Goal: Task Accomplishment & Management: Use online tool/utility

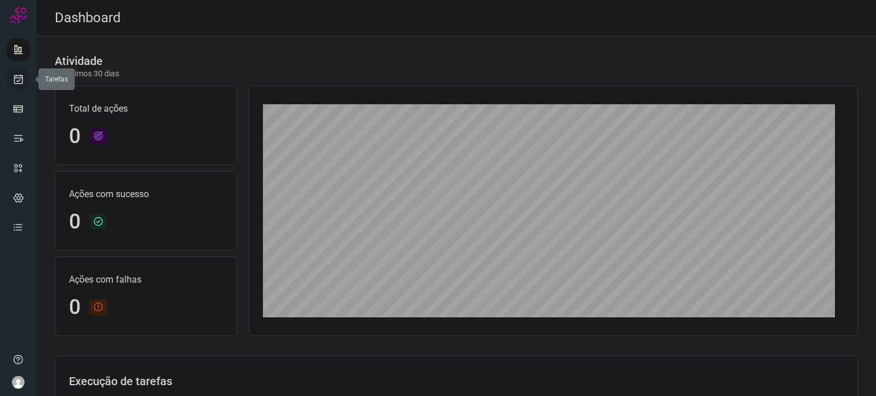
click at [22, 83] on icon at bounding box center [19, 79] width 12 height 11
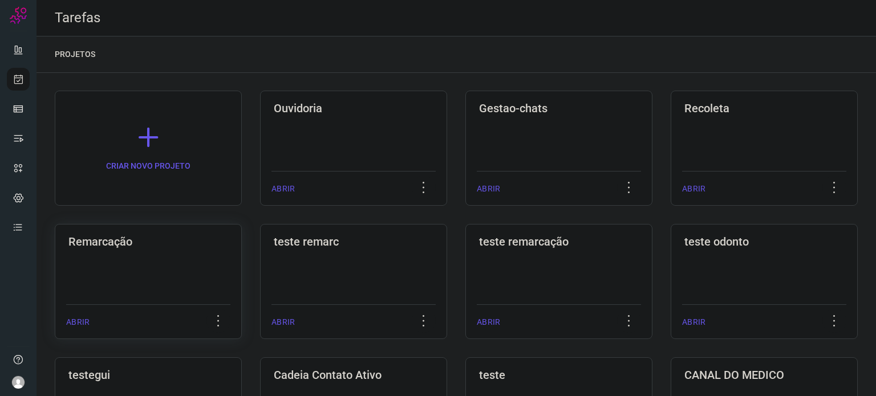
click at [129, 266] on div "Remarcação ABRIR" at bounding box center [148, 281] width 187 height 115
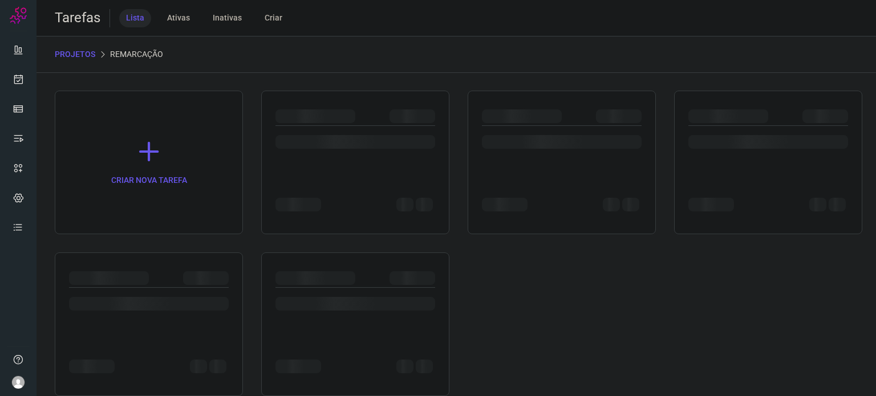
click at [129, 266] on div at bounding box center [149, 325] width 188 height 144
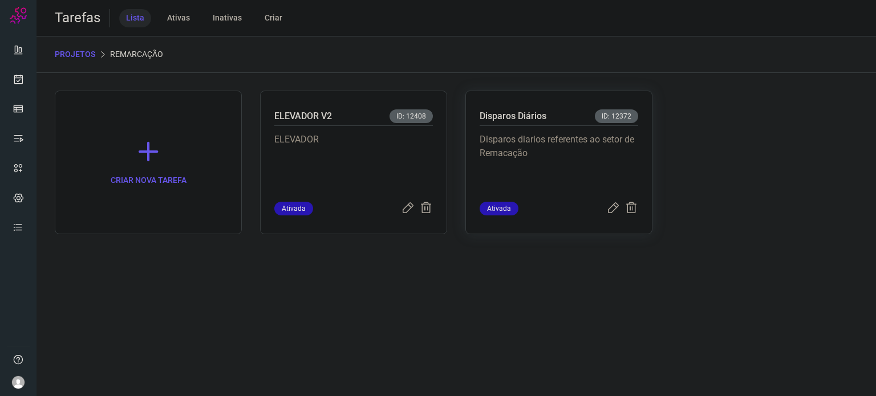
click at [611, 171] on p "Disparos diarios referentes ao setor de Remacação" at bounding box center [559, 161] width 159 height 57
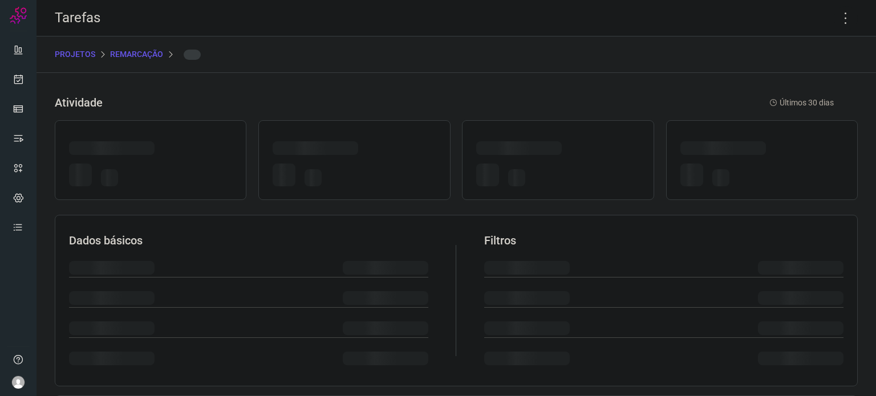
click at [611, 171] on div at bounding box center [557, 177] width 163 height 27
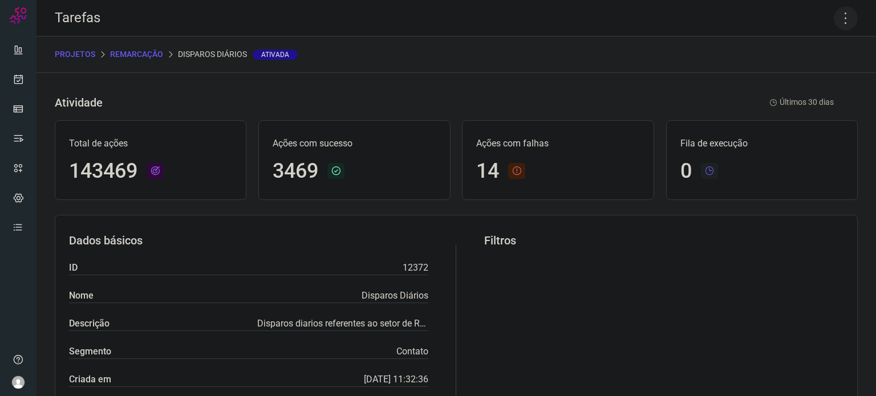
click at [838, 22] on icon at bounding box center [846, 18] width 24 height 24
click at [805, 72] on li "Executar" at bounding box center [797, 75] width 104 height 18
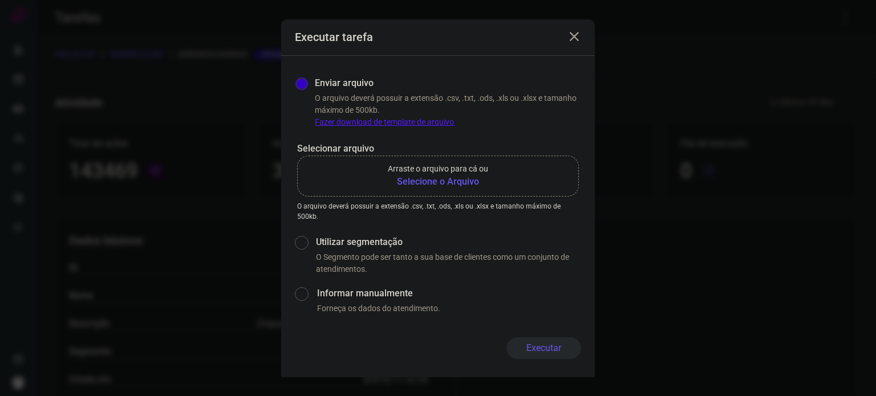
click at [458, 180] on b "Selecione o Arquivo" at bounding box center [438, 182] width 100 height 14
click at [0, 0] on input "Arraste o arquivo para cá ou Selecione o Arquivo" at bounding box center [0, 0] width 0 height 0
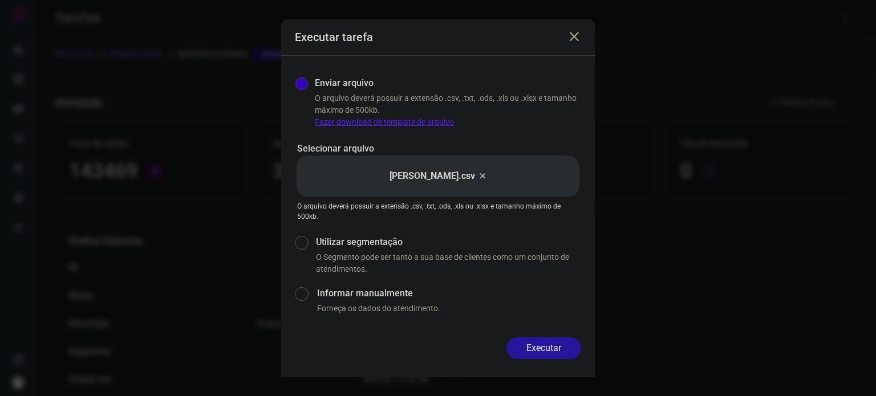
click at [559, 344] on button "Executar" at bounding box center [543, 349] width 75 height 22
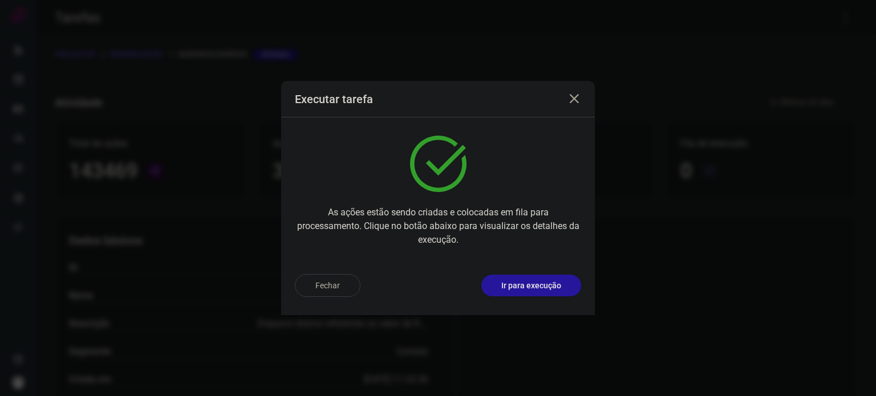
click at [543, 277] on button "Ir para execução" at bounding box center [531, 286] width 100 height 22
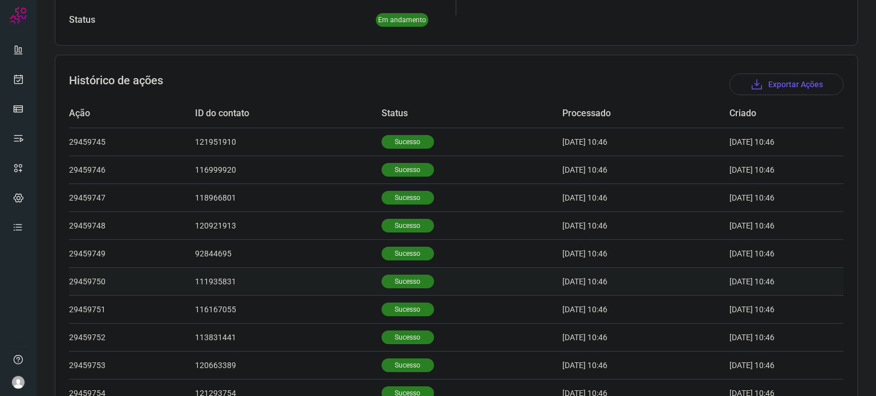
click at [403, 293] on td "Sucesso" at bounding box center [471, 281] width 181 height 28
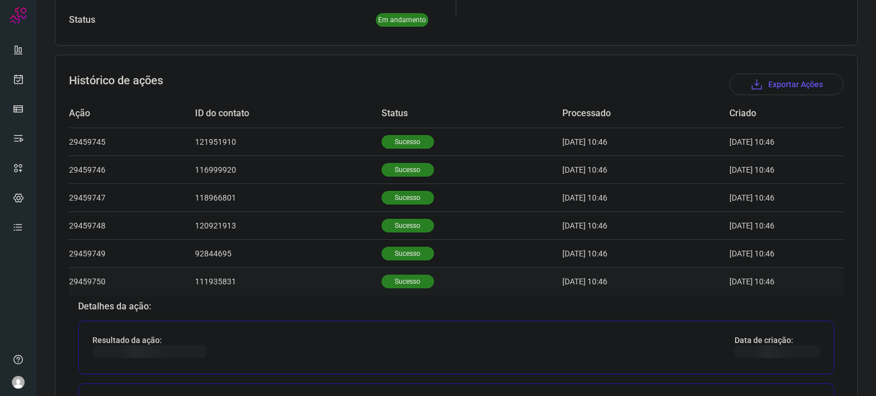
scroll to position [627, 0]
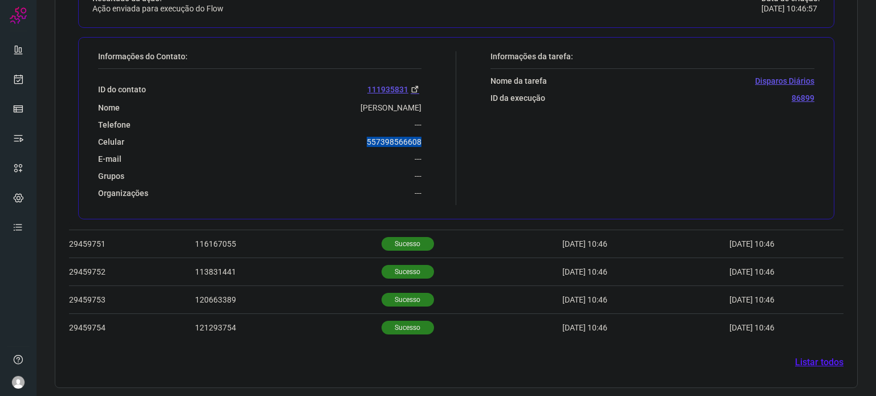
drag, startPoint x: 350, startPoint y: 144, endPoint x: 425, endPoint y: 140, distance: 75.4
click at [425, 140] on div "Informações do Contato: ID do contato 111935831 Nome Sonia Telefone --- Celular…" at bounding box center [274, 128] width 364 height 154
copy p "557398566608"
